Goal: Task Accomplishment & Management: Use online tool/utility

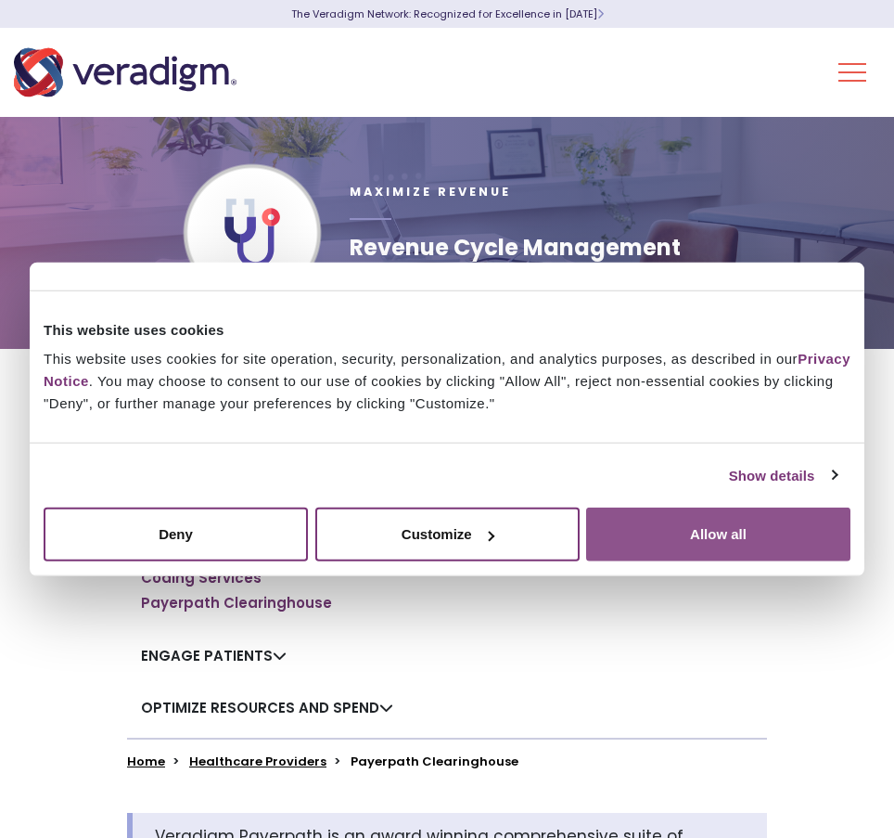
click at [687, 548] on button "Allow all" at bounding box center [718, 534] width 264 height 54
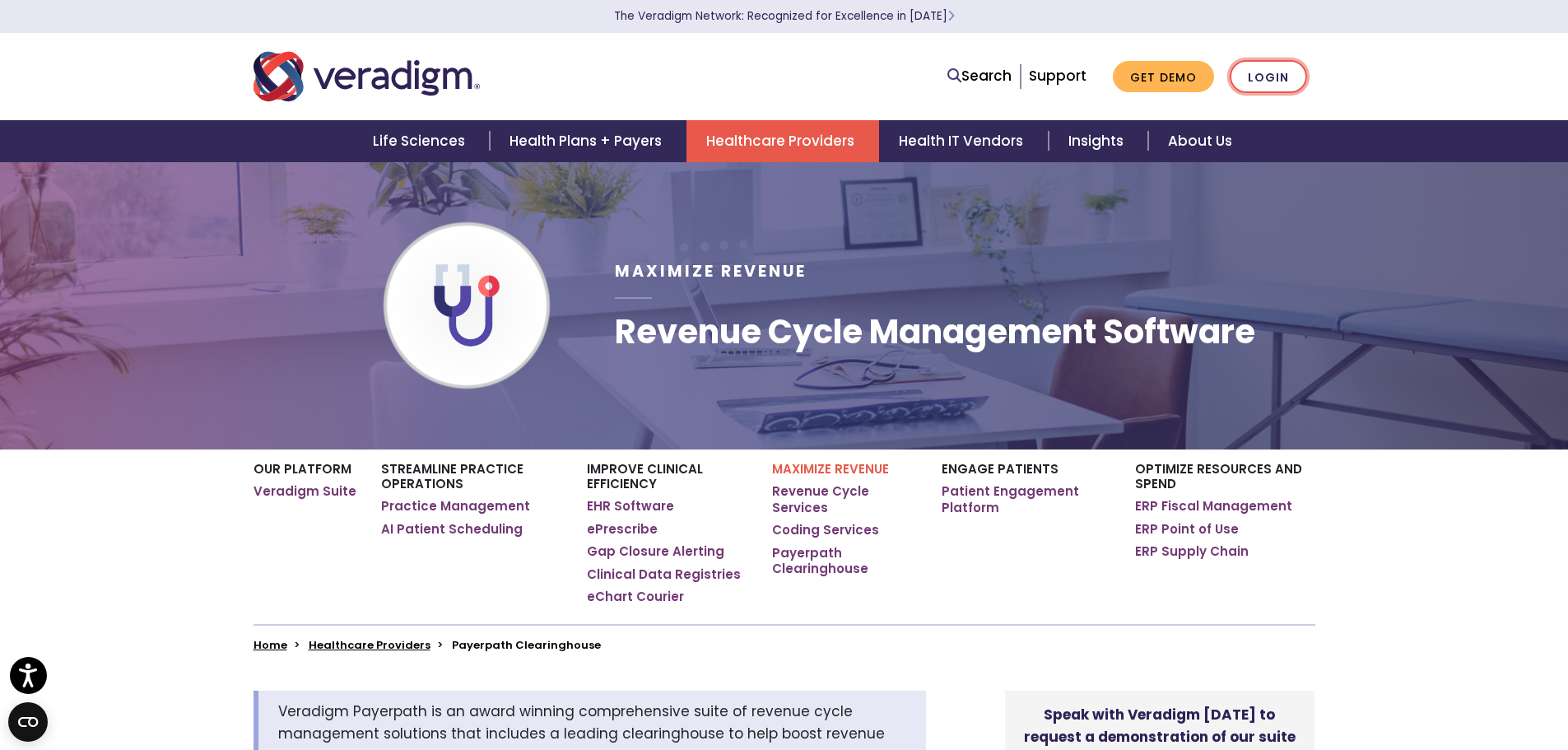
click at [792, 75] on link "Login" at bounding box center [1268, 77] width 77 height 34
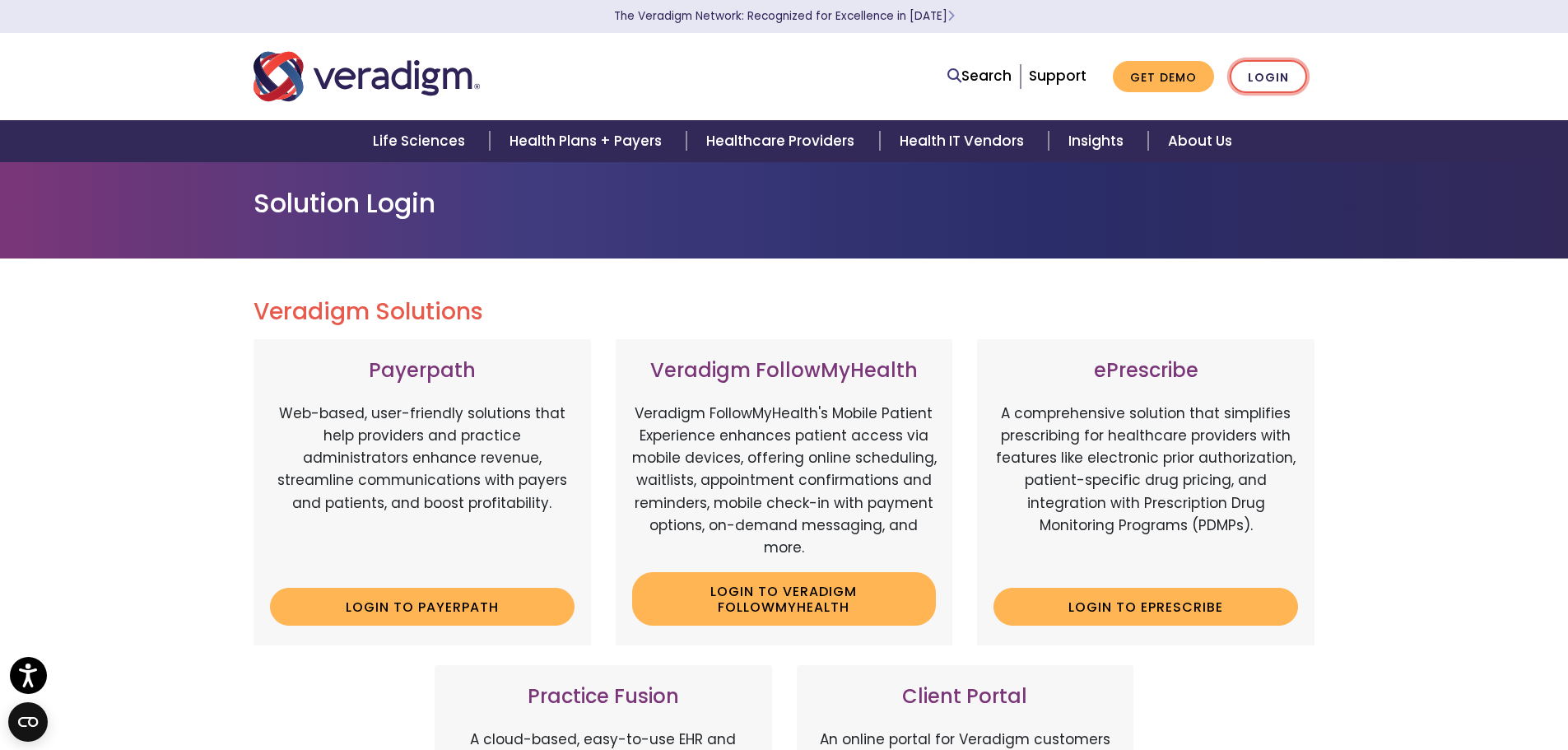
click at [1271, 75] on link "Login" at bounding box center [1268, 77] width 77 height 34
click at [1266, 75] on link "Login" at bounding box center [1268, 77] width 77 height 34
click at [1256, 69] on link "Login" at bounding box center [1268, 77] width 77 height 34
click at [451, 611] on link "Login to Payerpath" at bounding box center [422, 606] width 304 height 38
